Goal: Navigation & Orientation: Find specific page/section

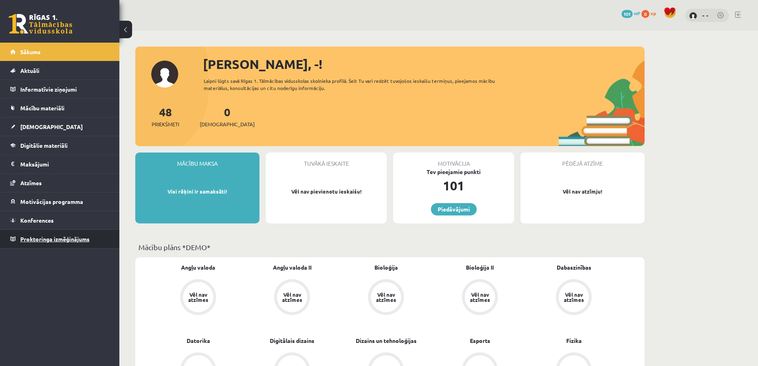
click at [61, 235] on span "Proktoringa izmēģinājums" at bounding box center [54, 238] width 69 height 7
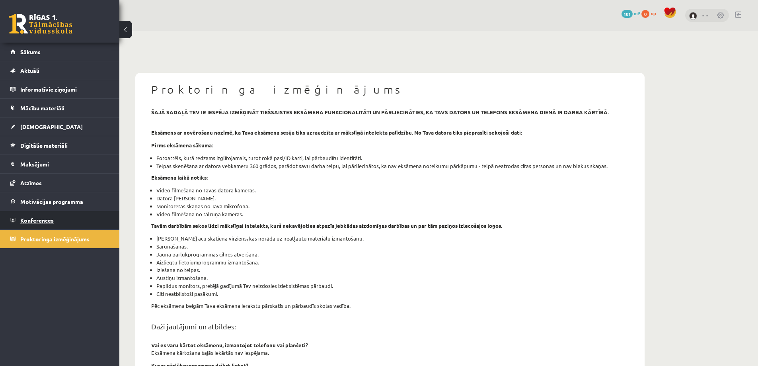
click at [37, 223] on span "Konferences" at bounding box center [36, 219] width 33 height 7
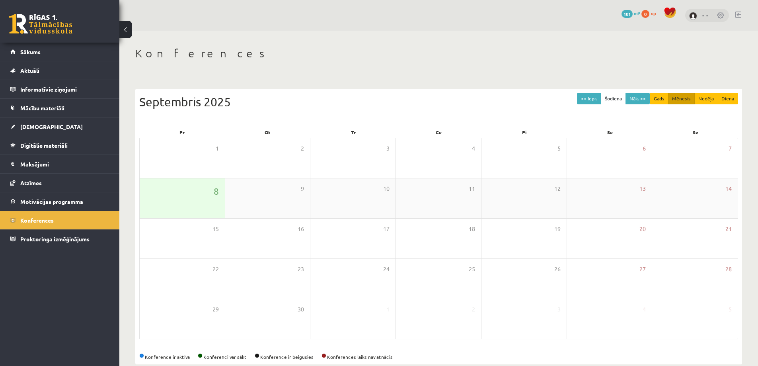
scroll to position [14, 0]
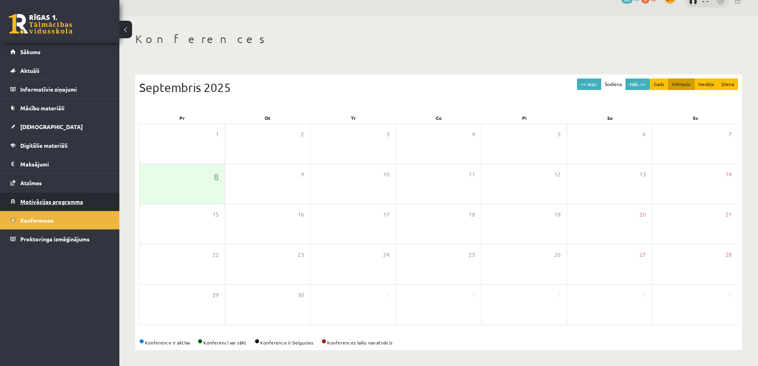
click at [53, 203] on span "Motivācijas programma" at bounding box center [51, 201] width 63 height 7
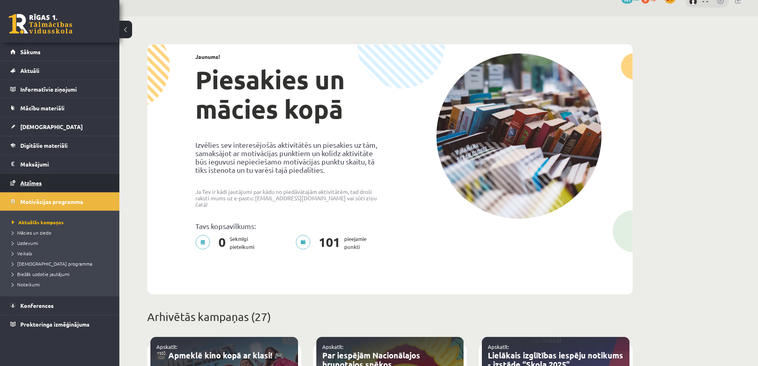
click at [51, 183] on link "Atzīmes" at bounding box center [59, 182] width 99 height 18
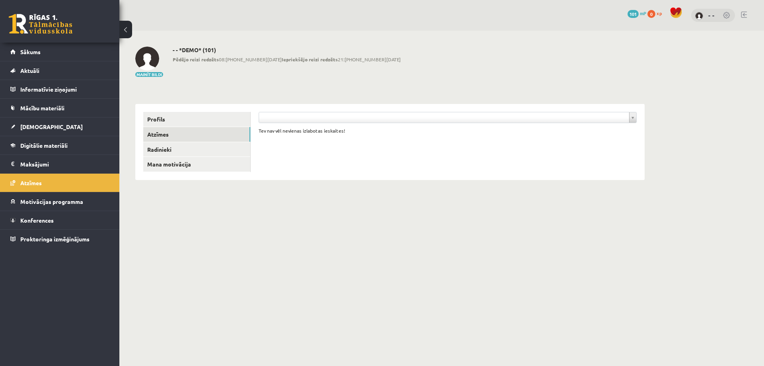
click at [61, 19] on link at bounding box center [41, 24] width 64 height 20
